Goal: Information Seeking & Learning: Learn about a topic

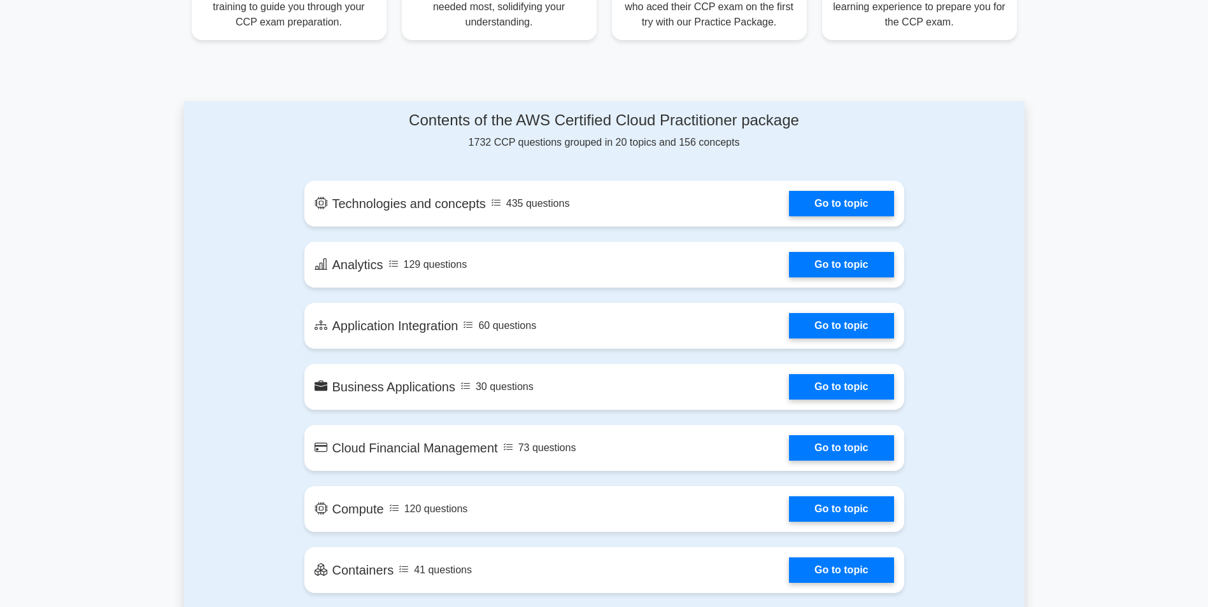
scroll to position [573, 0]
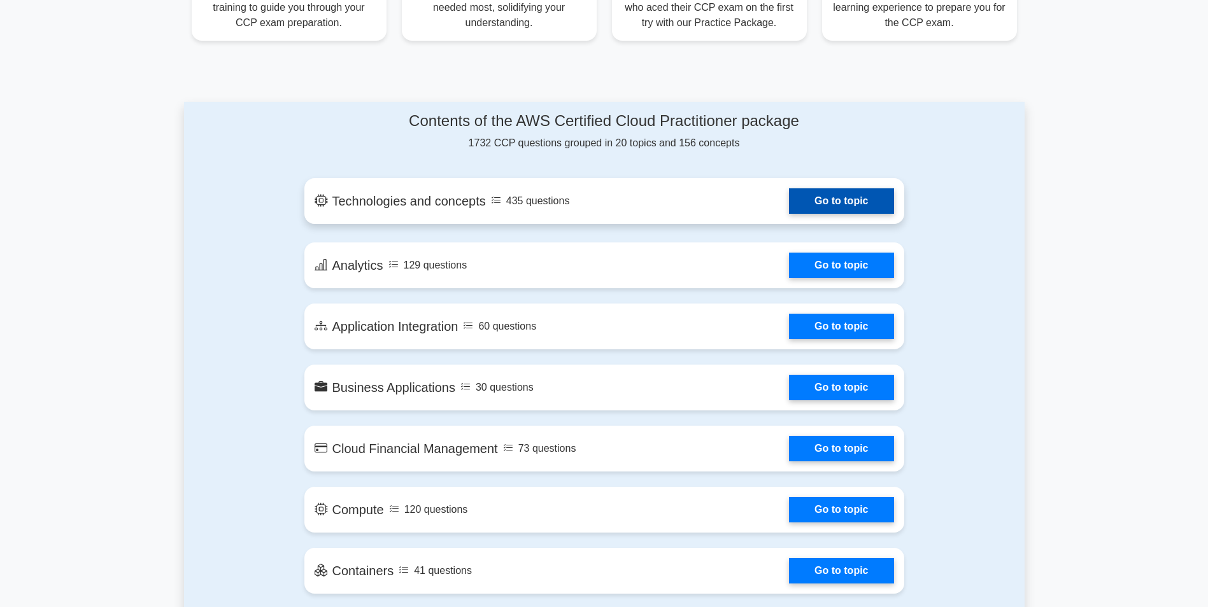
click at [854, 206] on link "Go to topic" at bounding box center [841, 200] width 104 height 25
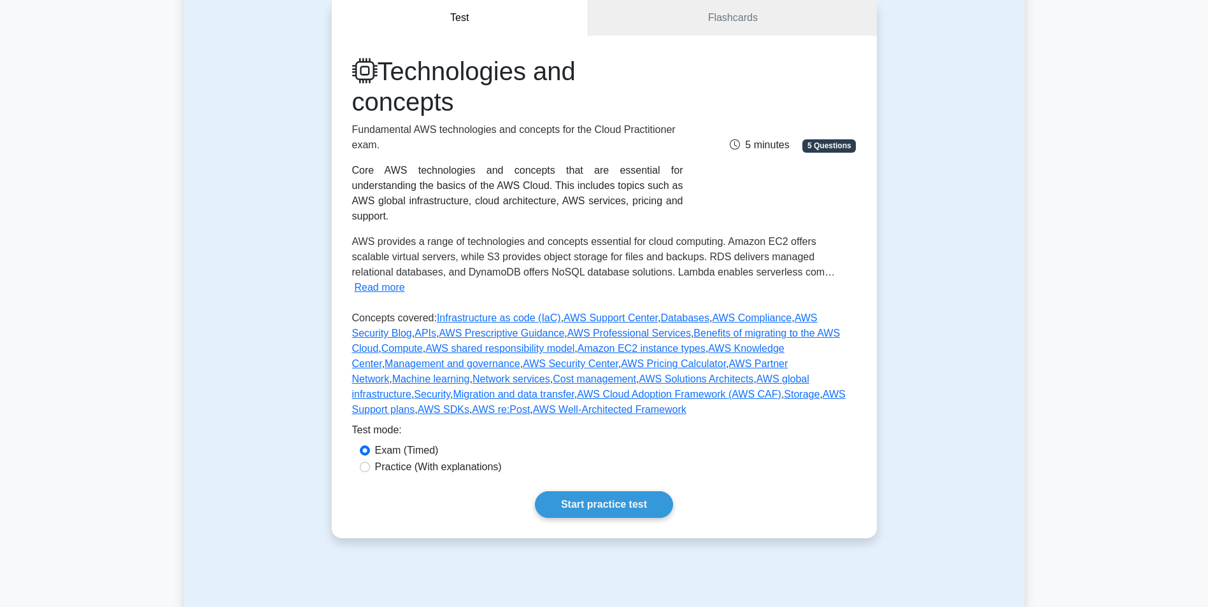
scroll to position [127, 0]
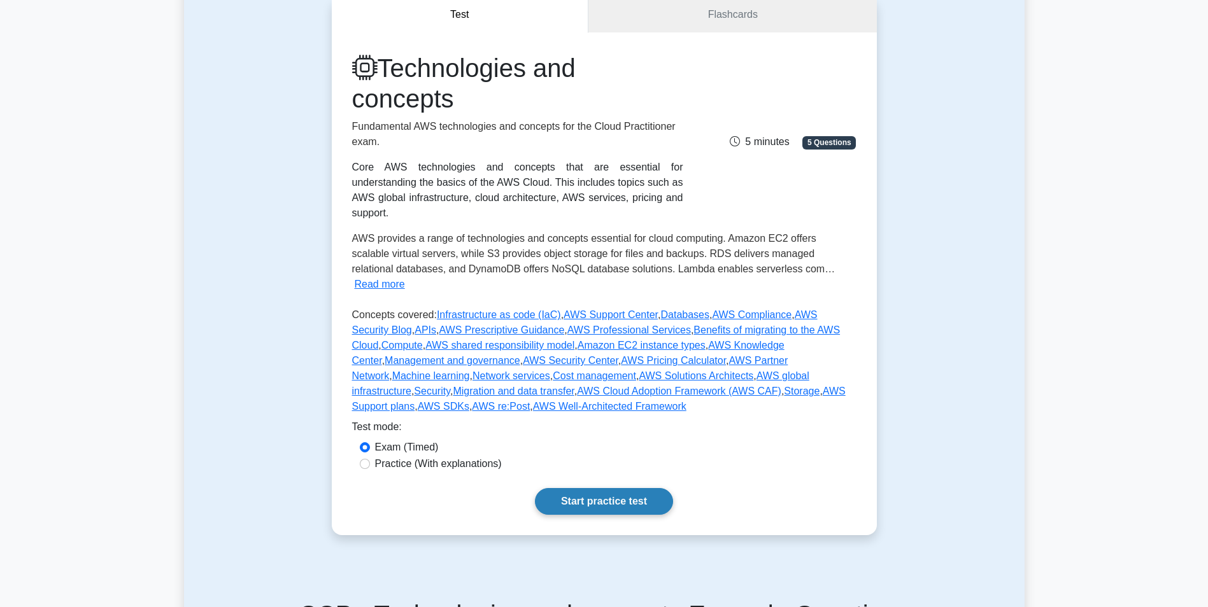
click at [592, 488] on link "Start practice test" at bounding box center [604, 501] width 138 height 27
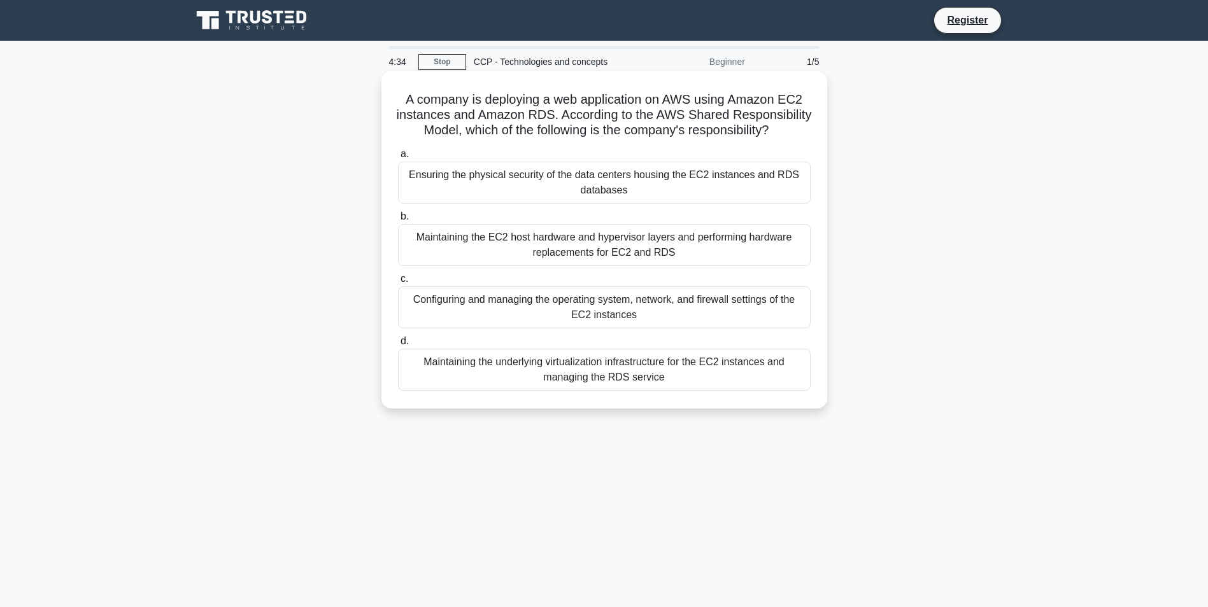
click at [464, 204] on div "Ensuring the physical security of the data centers housing the EC2 instances an…" at bounding box center [604, 183] width 413 height 42
click at [398, 159] on input "a. Ensuring the physical security of the data centers housing the EC2 instances…" at bounding box center [398, 154] width 0 height 8
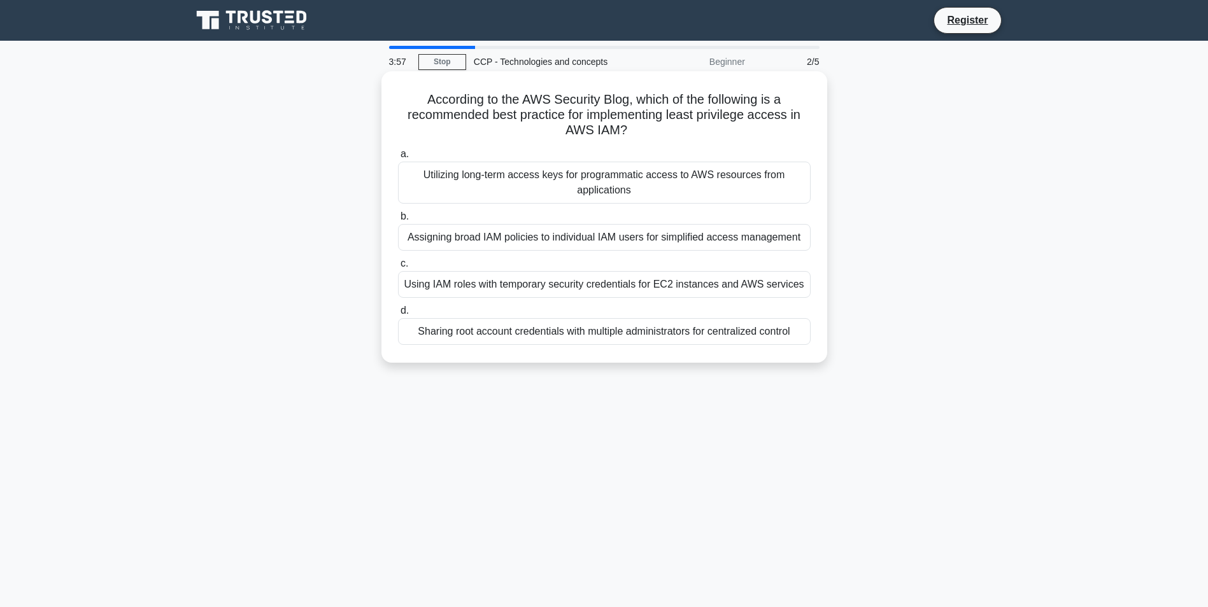
click at [551, 288] on div "Using IAM roles with temporary security credentials for EC2 instances and AWS s…" at bounding box center [604, 284] width 413 height 27
click at [398, 268] on input "c. Using IAM roles with temporary security credentials for EC2 instances and AW…" at bounding box center [398, 264] width 0 height 8
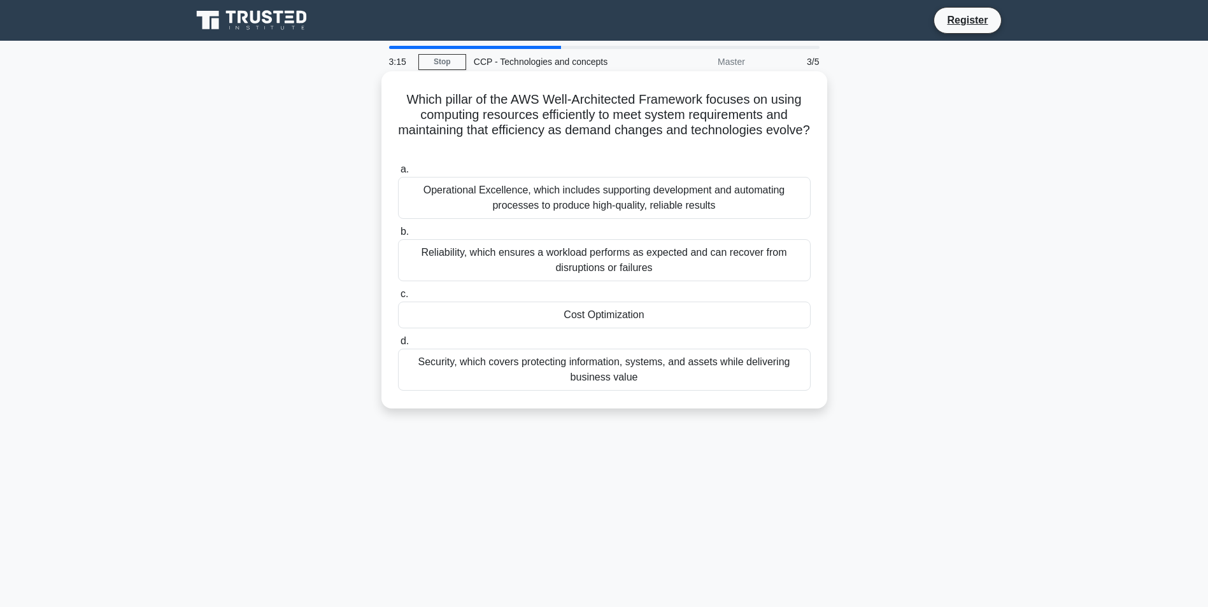
click at [556, 202] on div "Operational Excellence, which includes supporting development and automating pr…" at bounding box center [604, 198] width 413 height 42
click at [398, 174] on input "a. Operational Excellence, which includes supporting development and automating…" at bounding box center [398, 170] width 0 height 8
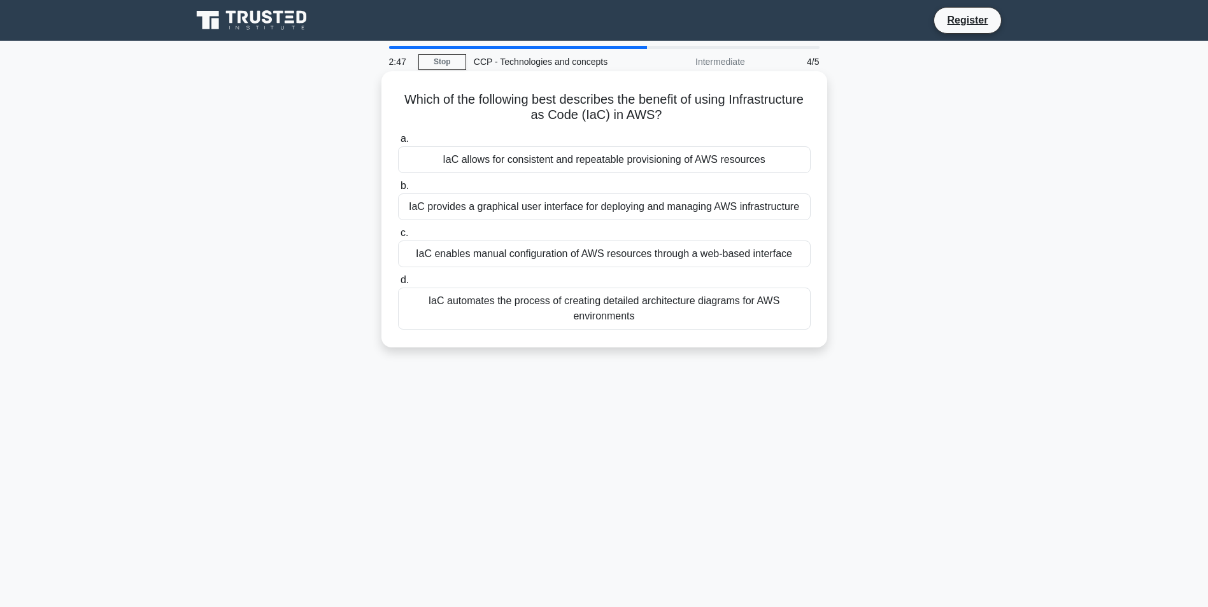
click at [543, 162] on div "IaC allows for consistent and repeatable provisioning of AWS resources" at bounding box center [604, 159] width 413 height 27
click at [398, 143] on input "a. IaC allows for consistent and repeatable provisioning of AWS resources" at bounding box center [398, 139] width 0 height 8
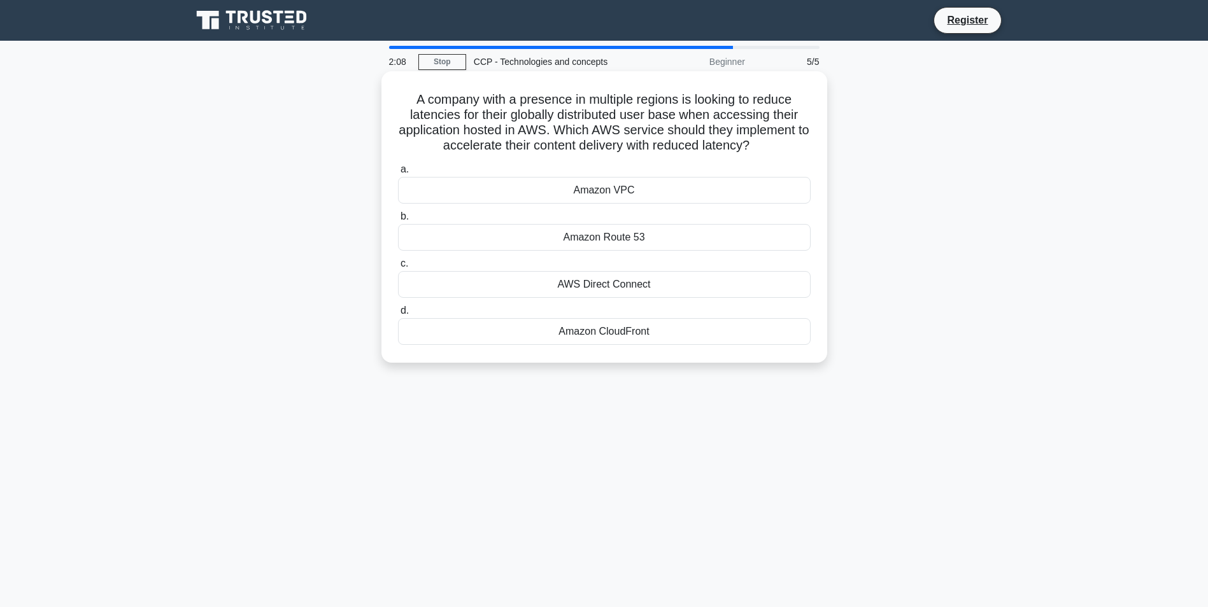
click at [616, 334] on div "Amazon CloudFront" at bounding box center [604, 331] width 413 height 27
click at [398, 315] on input "d. Amazon CloudFront" at bounding box center [398, 311] width 0 height 8
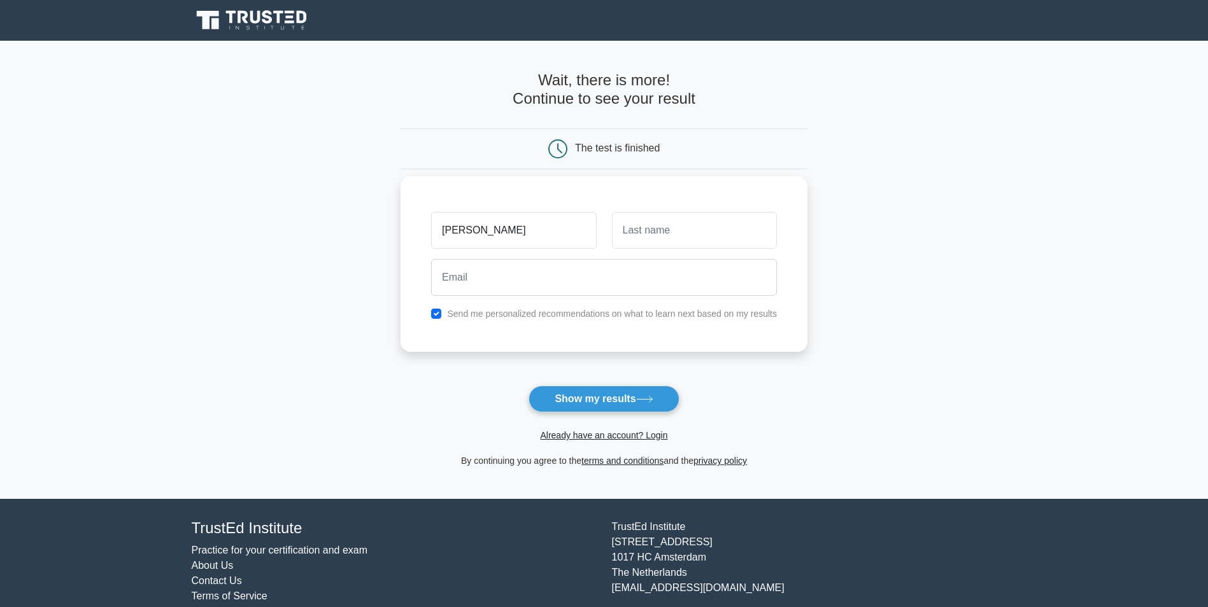
type input "[PERSON_NAME]"
click at [625, 236] on input "text" at bounding box center [694, 230] width 165 height 37
type input "Mendoza"
click at [516, 234] on input "Fierro" at bounding box center [513, 230] width 165 height 37
drag, startPoint x: 450, startPoint y: 223, endPoint x: 415, endPoint y: 216, distance: 35.7
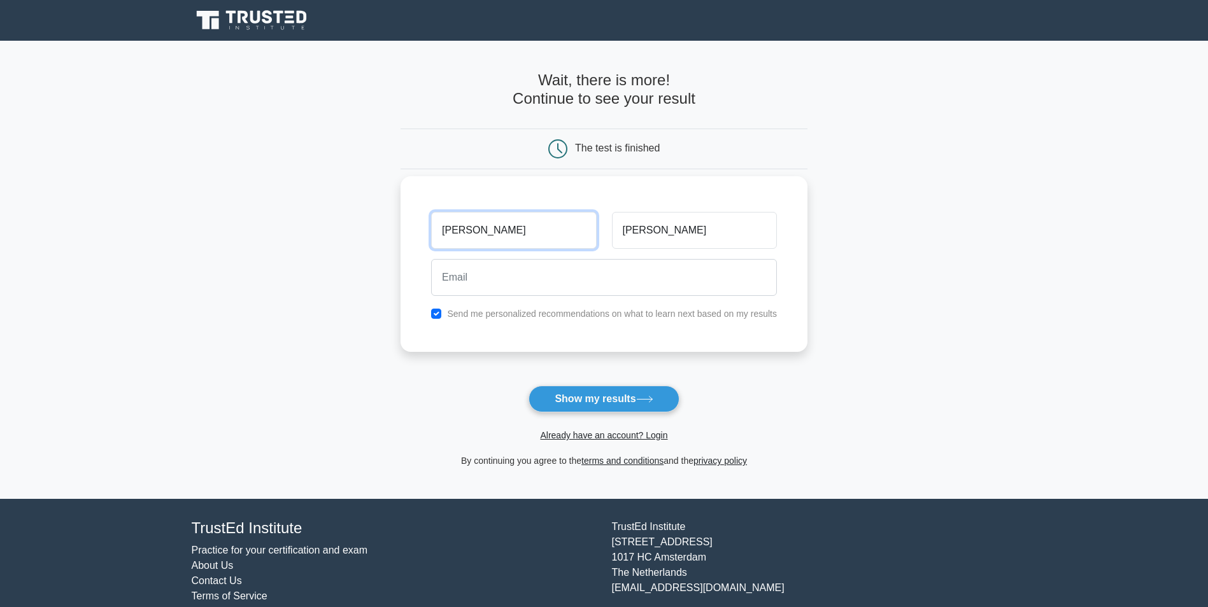
click at [418, 217] on div "Fierro Mendoza Send me personalized recommendations on what to learn next based…" at bounding box center [603, 264] width 407 height 176
click at [562, 230] on div "Fierro Mendoza" at bounding box center [603, 230] width 361 height 47
click at [493, 236] on input "Fierro" at bounding box center [513, 230] width 165 height 37
type input "F"
type input "Guillermo"
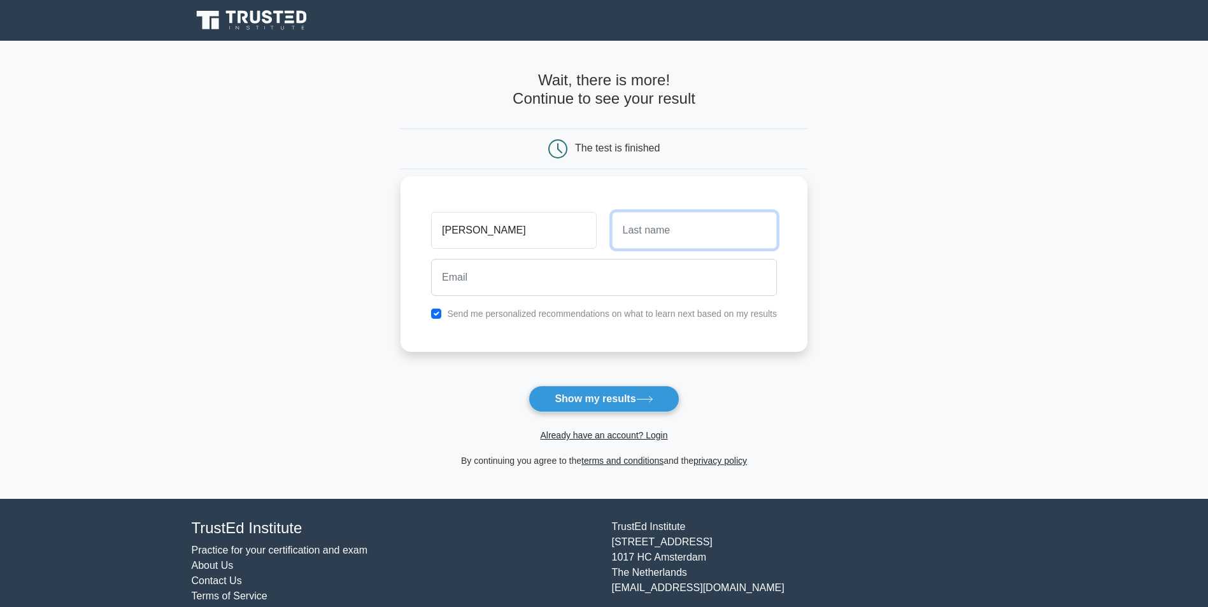
click at [635, 241] on input "text" at bounding box center [694, 230] width 165 height 37
type input "Fierro"
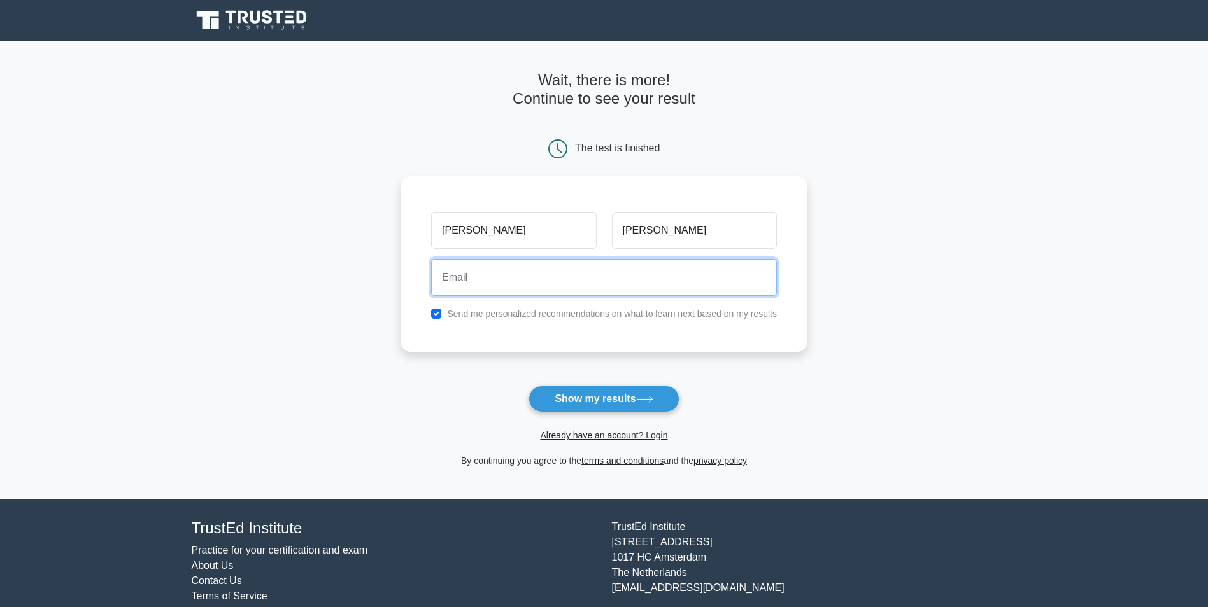
click at [546, 287] on input "email" at bounding box center [604, 277] width 346 height 37
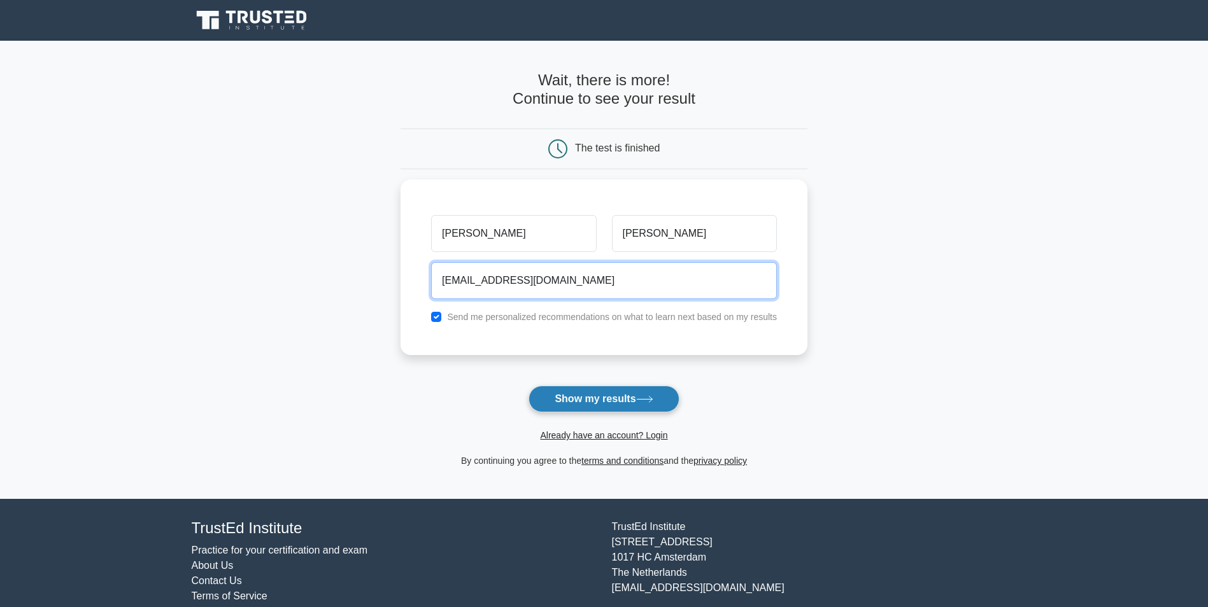
type input "gmofierro@gmail.com"
click at [604, 400] on button "Show my results" at bounding box center [603, 399] width 150 height 27
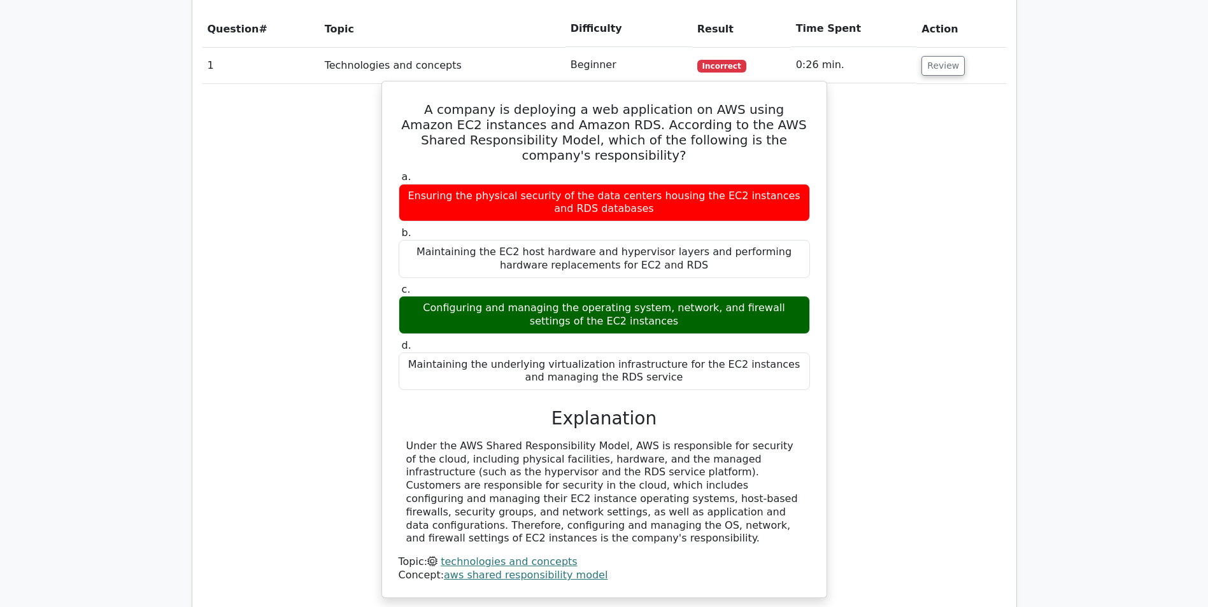
scroll to position [828, 0]
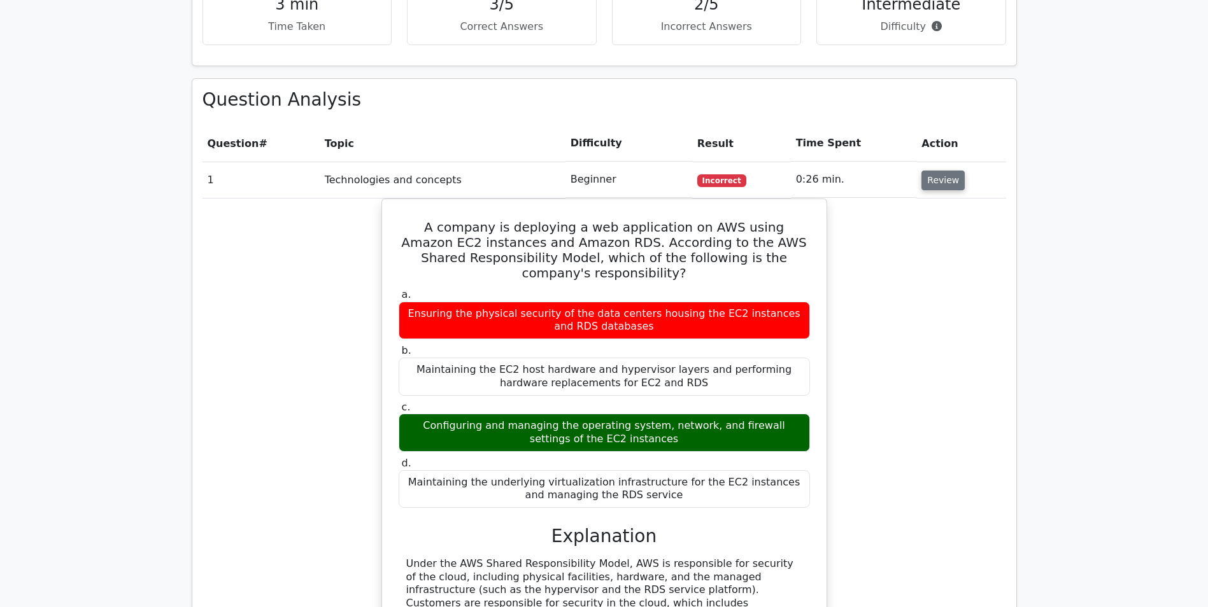
click at [935, 171] on button "Review" at bounding box center [942, 181] width 43 height 20
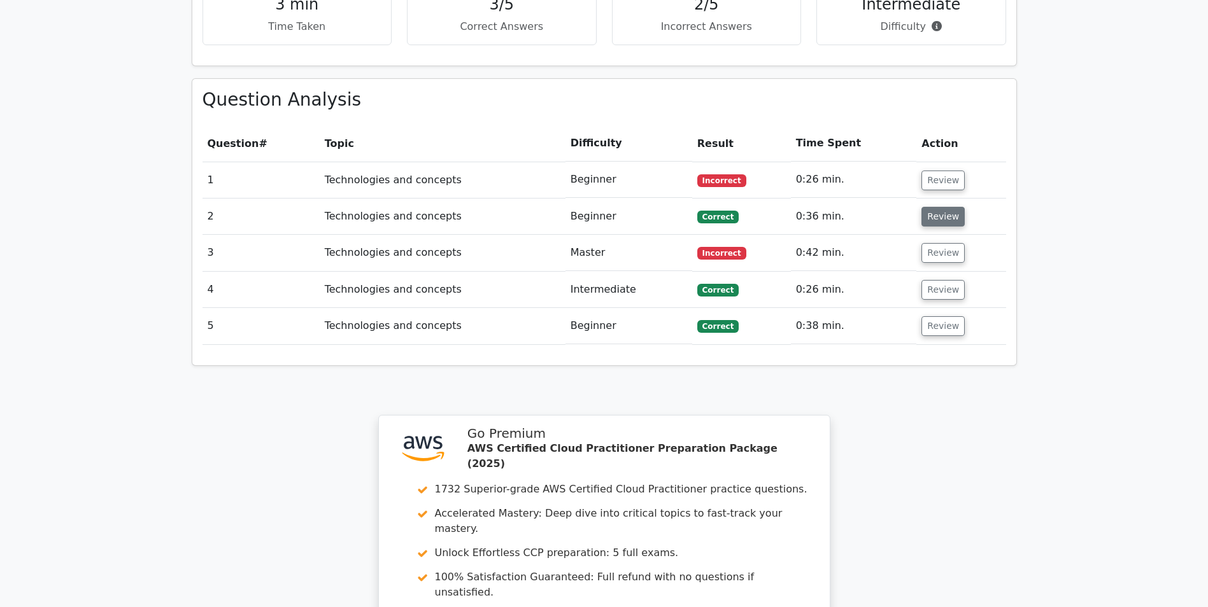
click at [937, 207] on button "Review" at bounding box center [942, 217] width 43 height 20
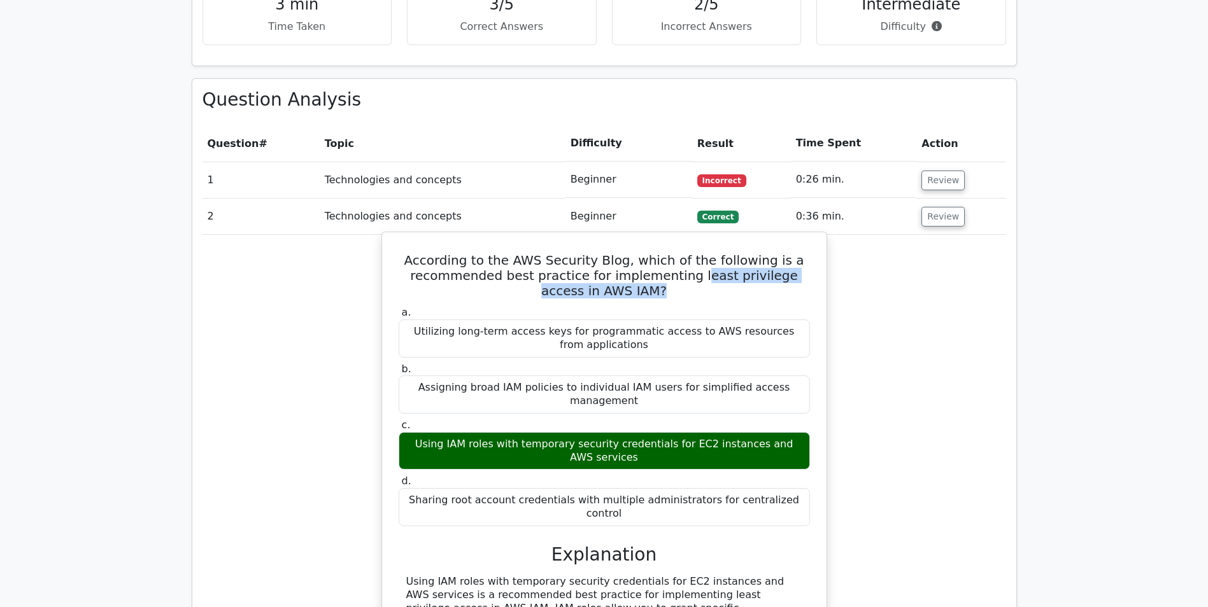
drag, startPoint x: 674, startPoint y: 223, endPoint x: 741, endPoint y: 246, distance: 71.3
click at [741, 253] on h5 "According to the AWS Security Blog, which of the following is a recommended bes…" at bounding box center [604, 276] width 414 height 46
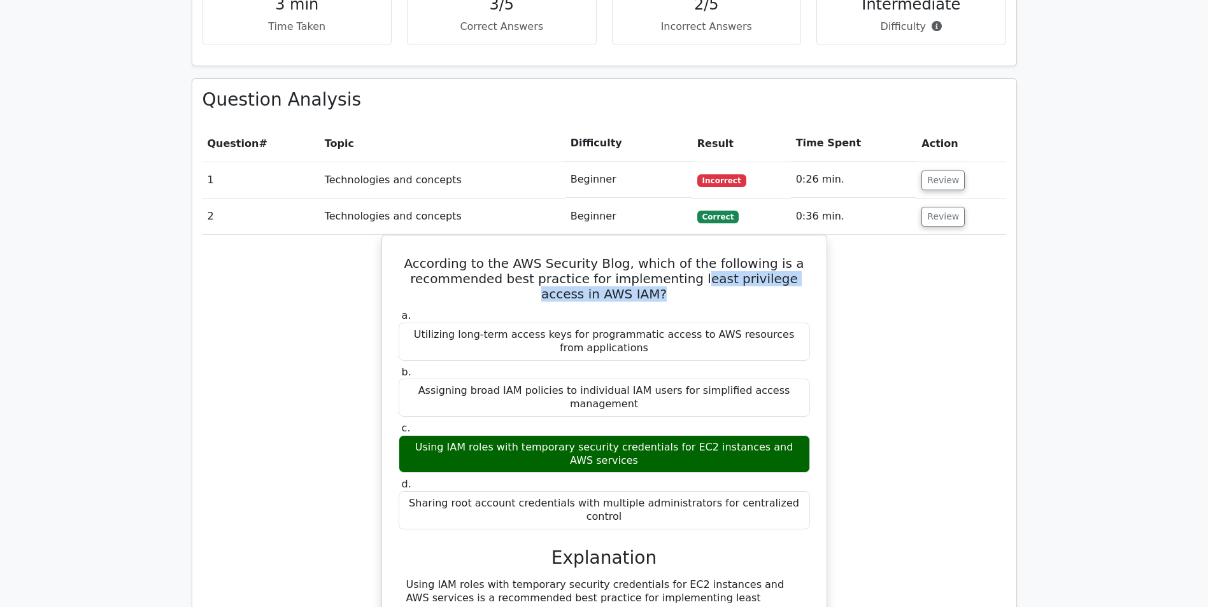
click at [988, 252] on div "According to the AWS Security Blog, which of the following is a recommended bes…" at bounding box center [604, 514] width 804 height 558
click at [937, 171] on button "Review" at bounding box center [942, 181] width 43 height 20
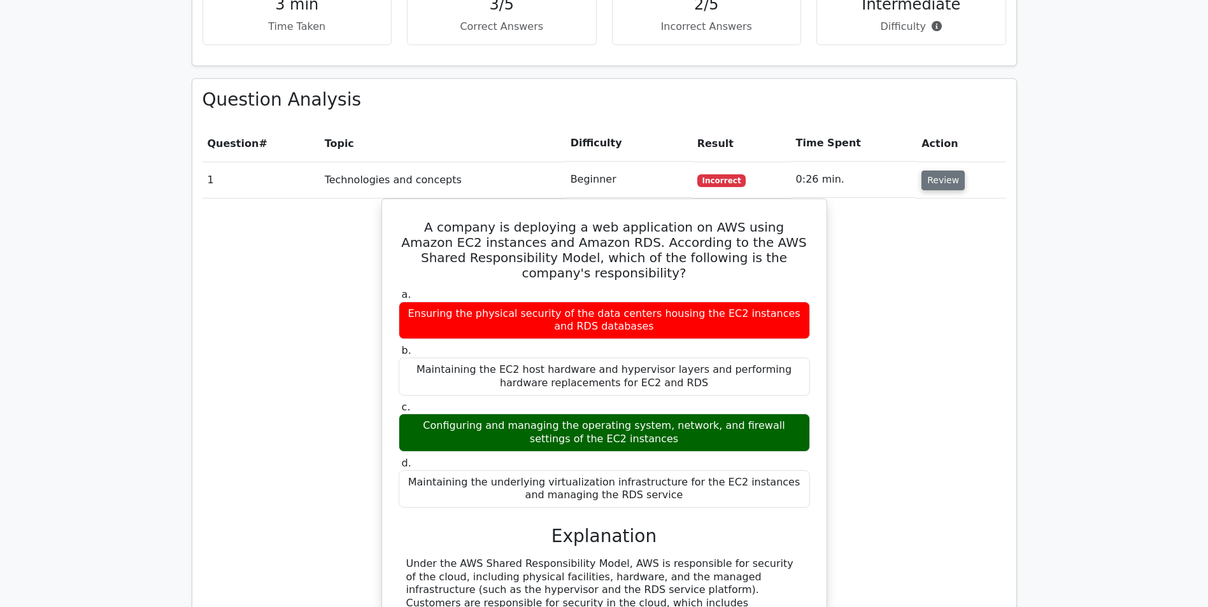
click at [937, 171] on button "Review" at bounding box center [942, 181] width 43 height 20
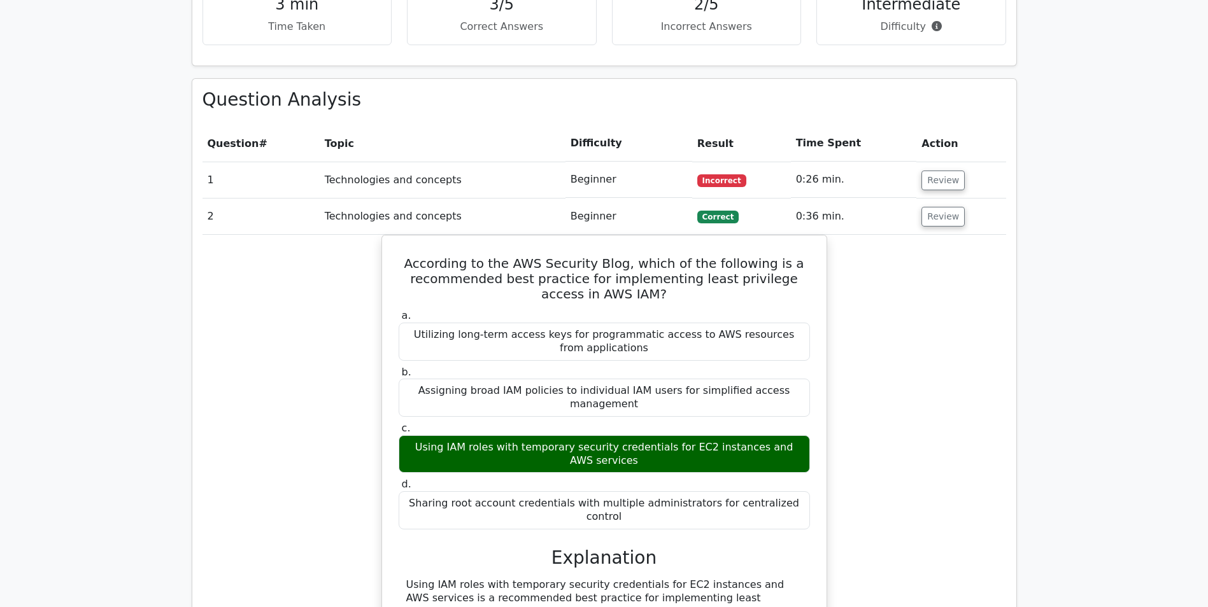
click at [907, 288] on div "According to the AWS Security Blog, which of the following is a recommended bes…" at bounding box center [604, 514] width 804 height 558
click at [938, 171] on button "Review" at bounding box center [942, 181] width 43 height 20
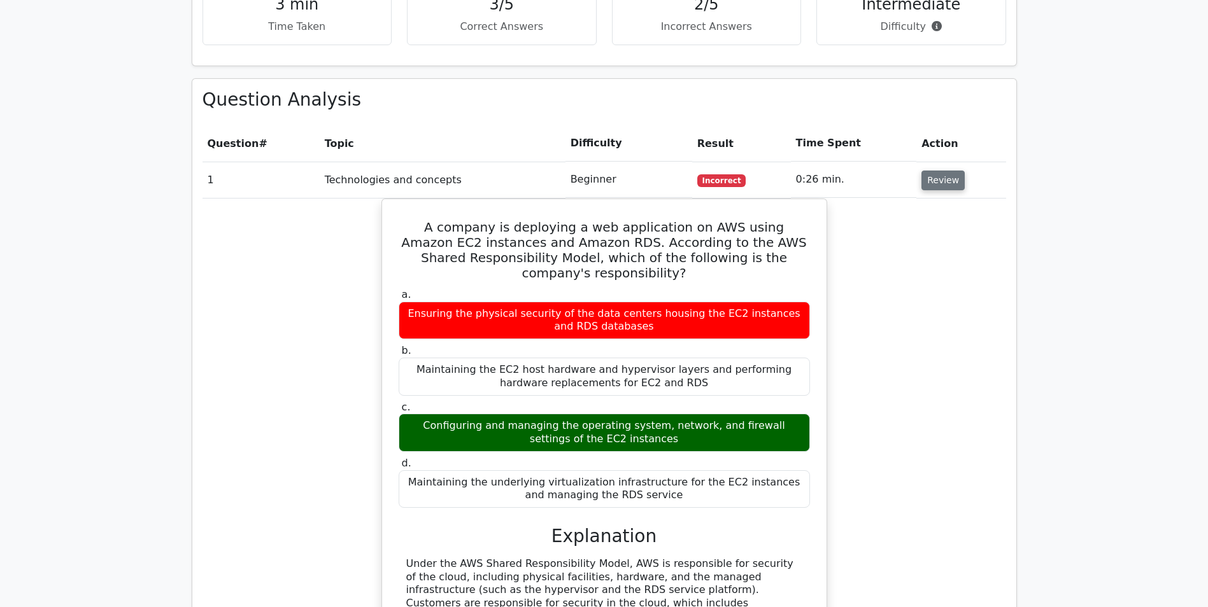
click at [939, 171] on button "Review" at bounding box center [942, 181] width 43 height 20
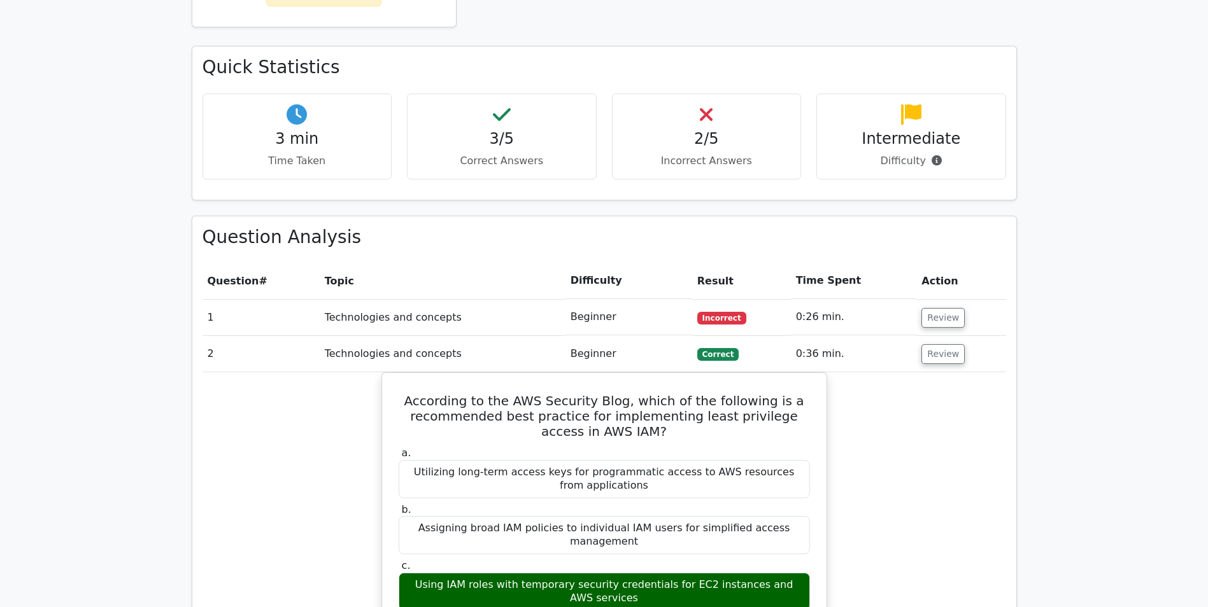
scroll to position [696, 0]
